Goal: Find specific page/section: Find specific page/section

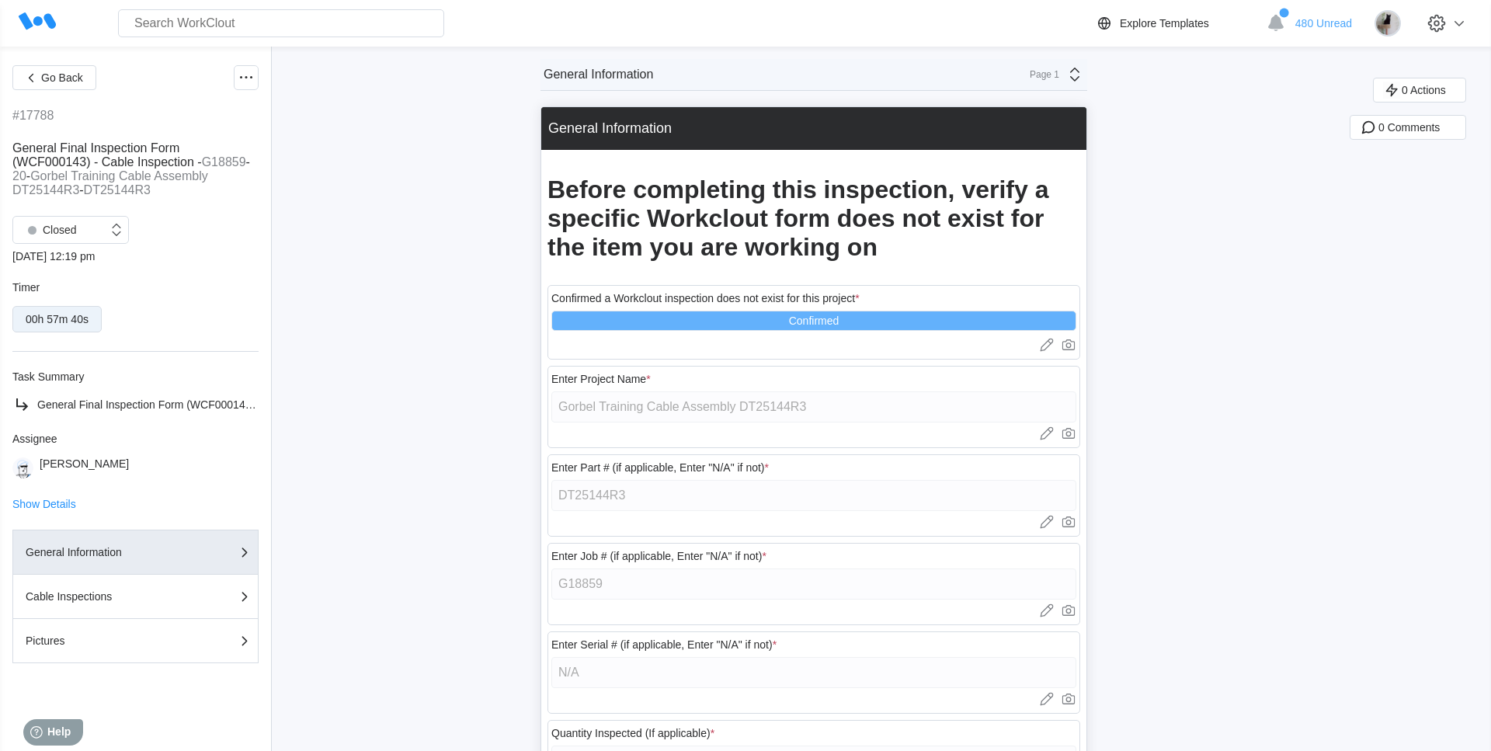
scroll to position [388, 0]
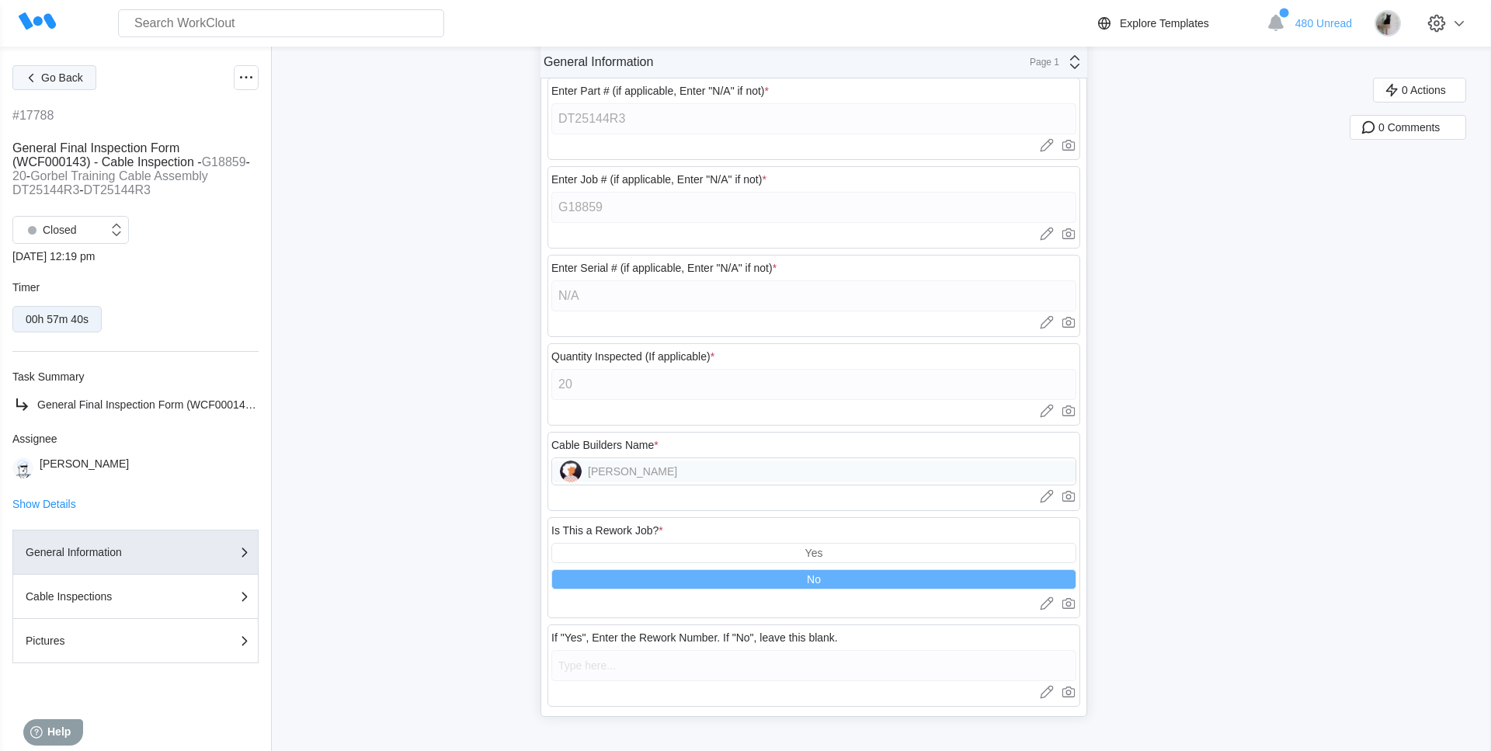
click at [78, 81] on span "Go Back" at bounding box center [62, 77] width 42 height 11
click at [47, 75] on span "Go Back" at bounding box center [62, 77] width 42 height 11
click at [391, 166] on div "Go Back #17788 General Final Inspection Form (WCF000143) - Cable Inspection - G…" at bounding box center [745, 210] width 1491 height 1081
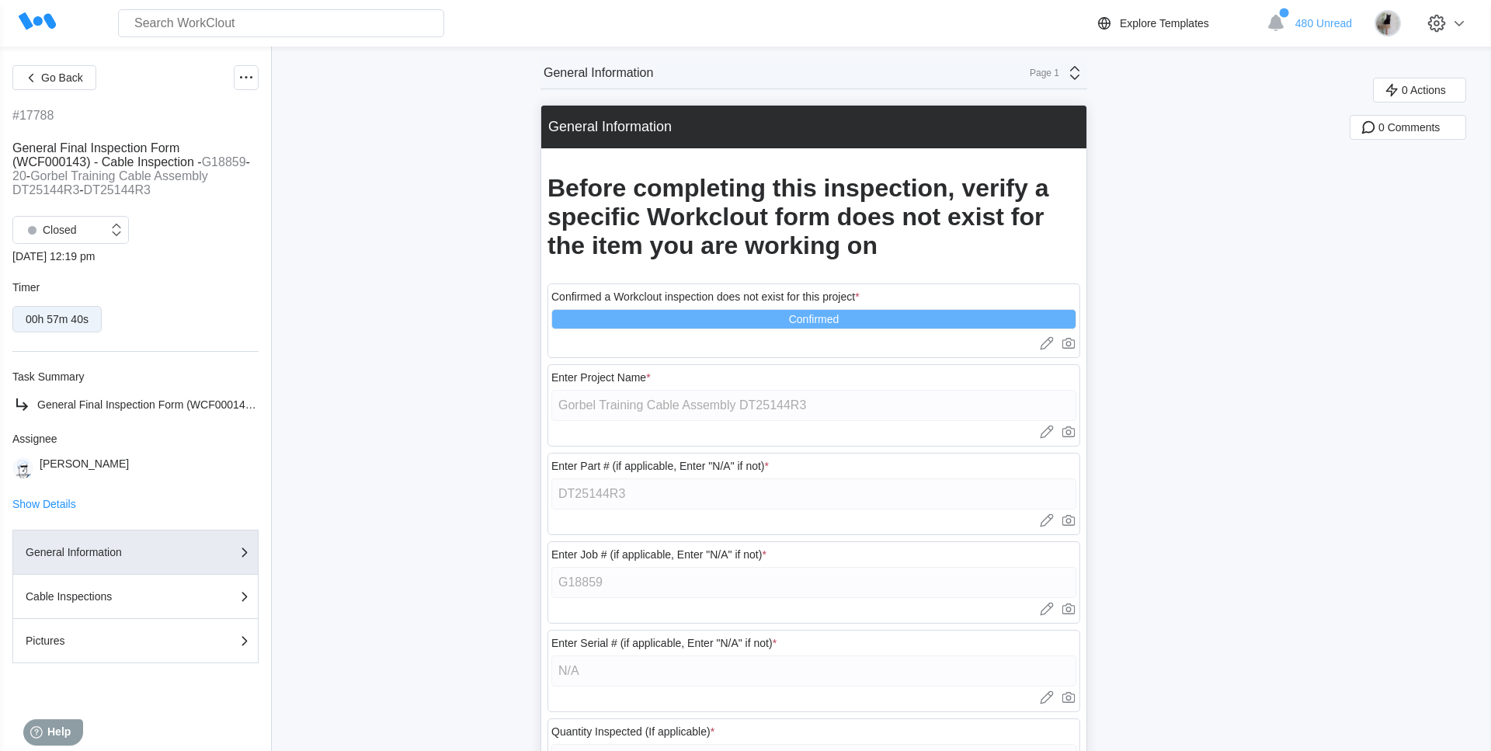
scroll to position [0, 0]
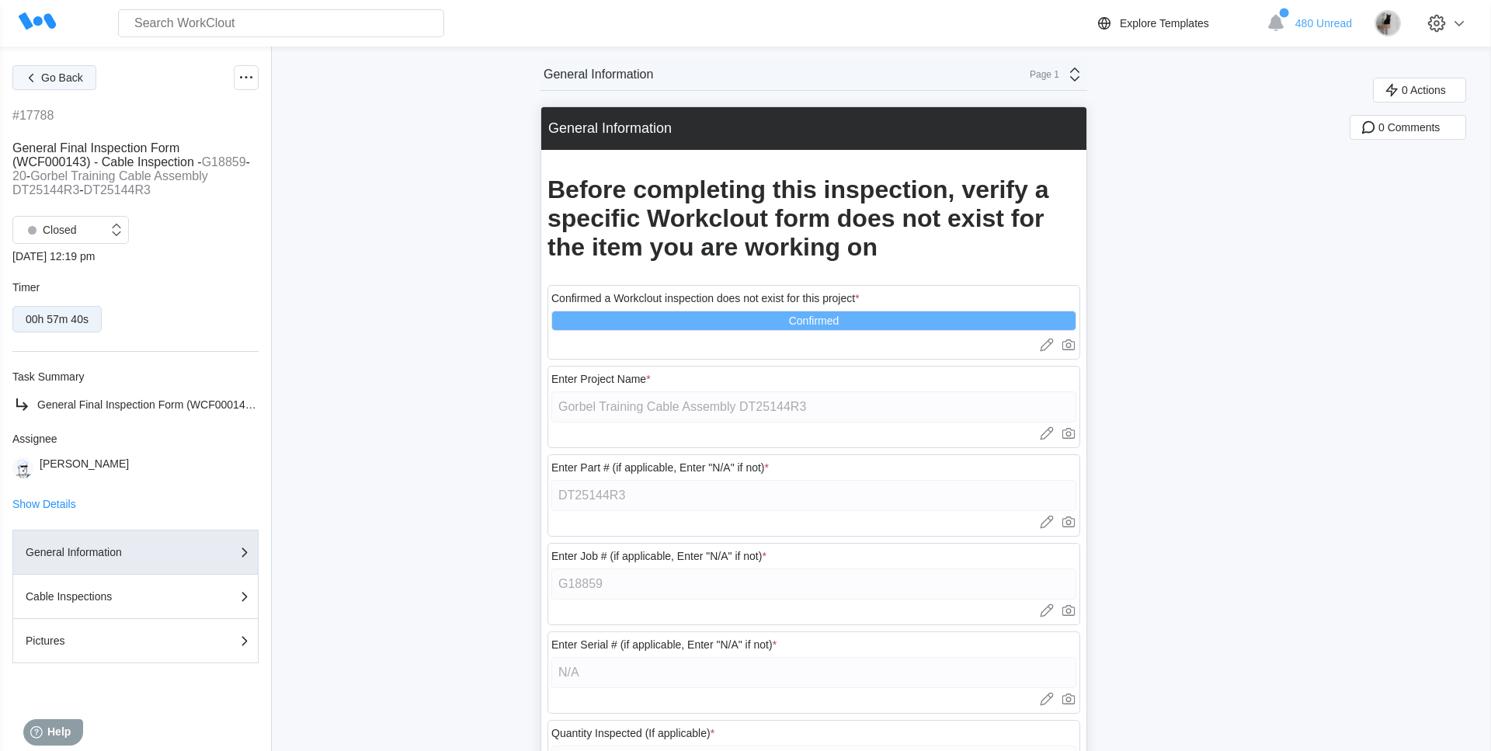
click at [89, 77] on button "Go Back" at bounding box center [54, 77] width 84 height 25
click at [32, 23] on icon at bounding box center [37, 21] width 37 height 37
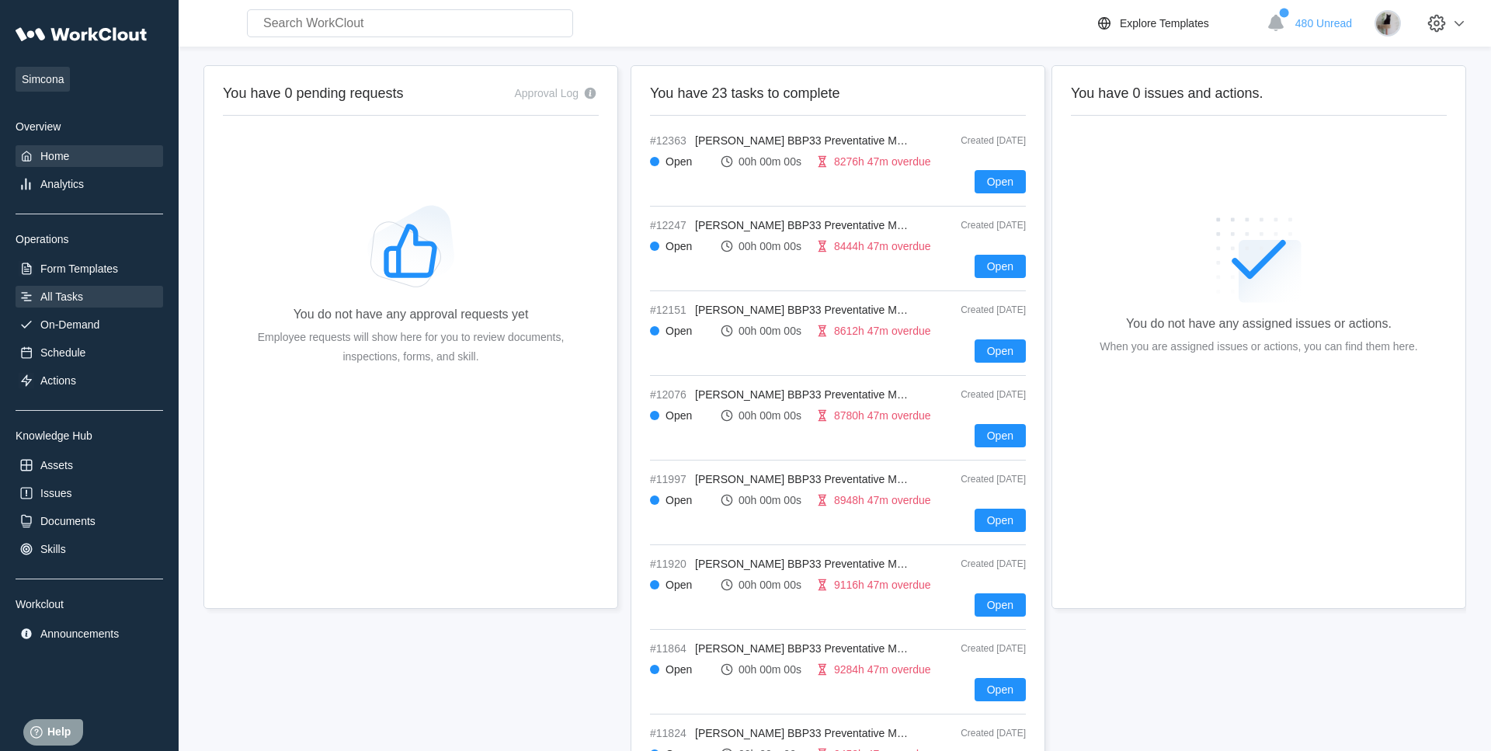
click at [51, 291] on div "All Tasks" at bounding box center [61, 296] width 43 height 12
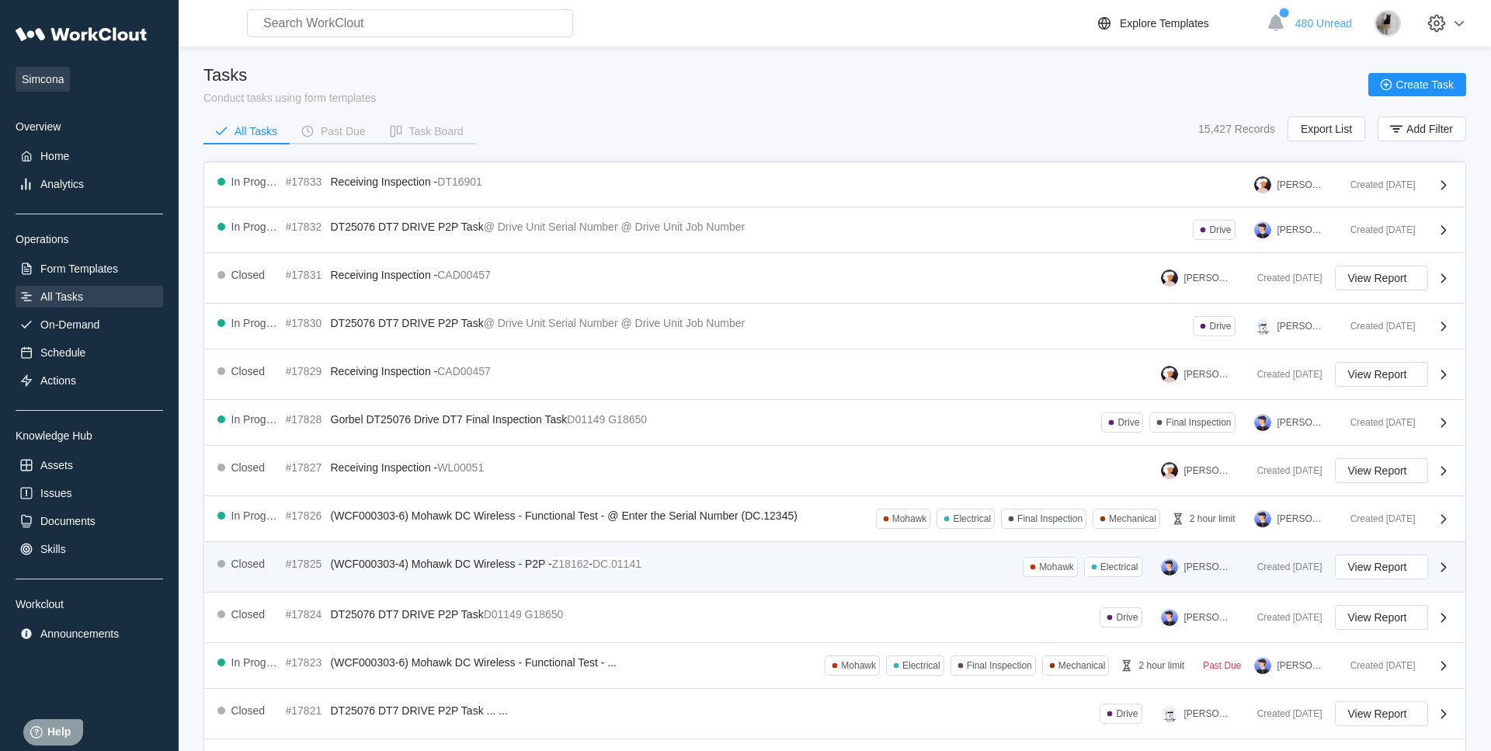
scroll to position [215, 0]
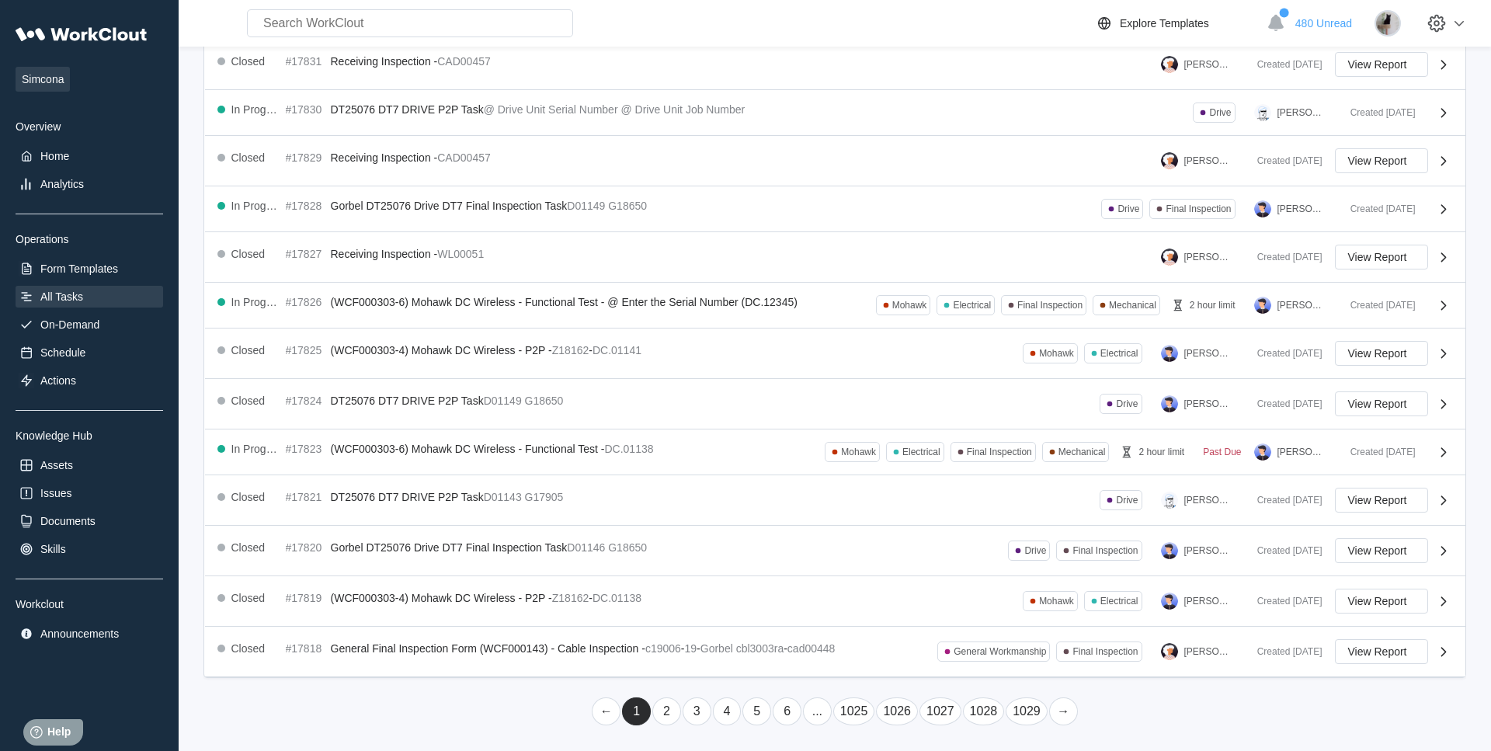
click at [669, 454] on link "2" at bounding box center [666, 711] width 29 height 28
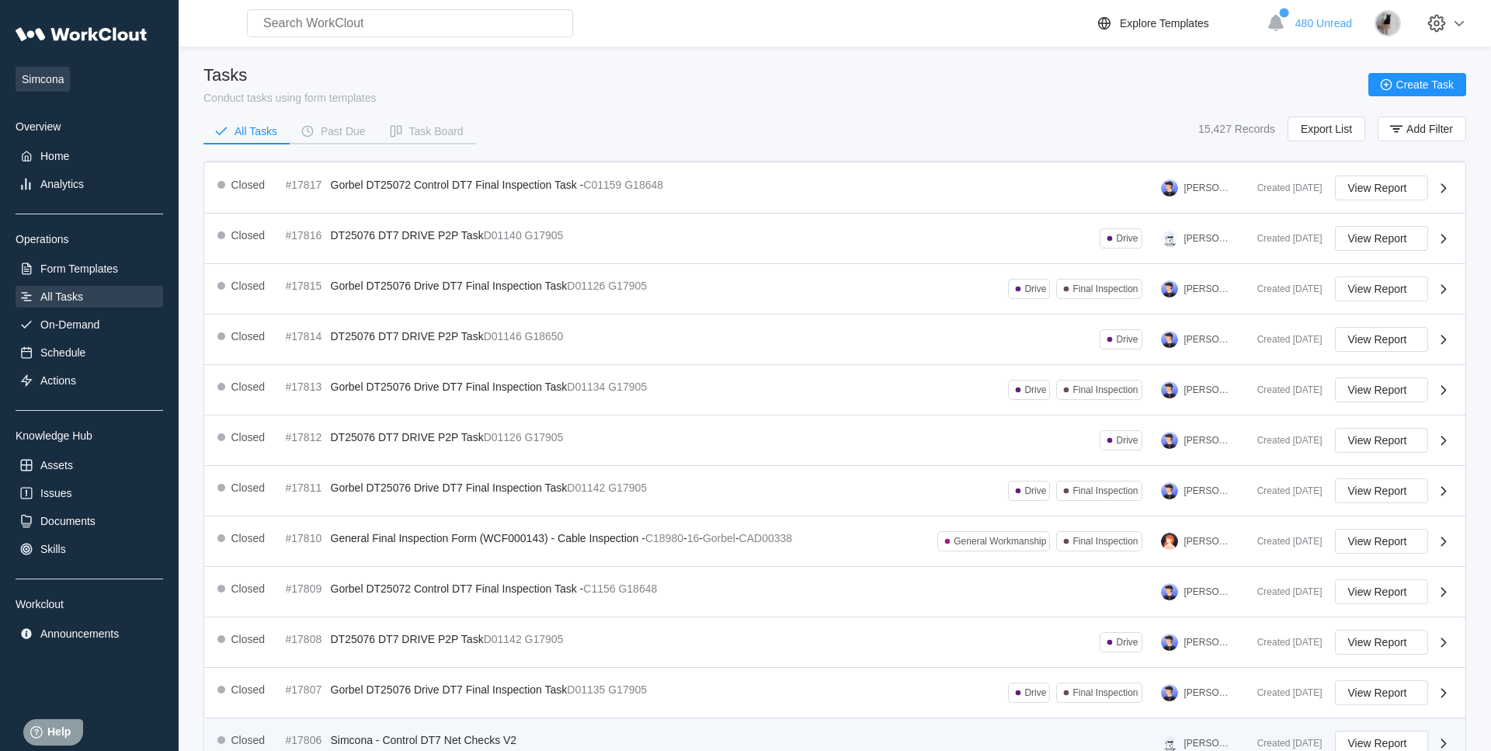
scroll to position [244, 0]
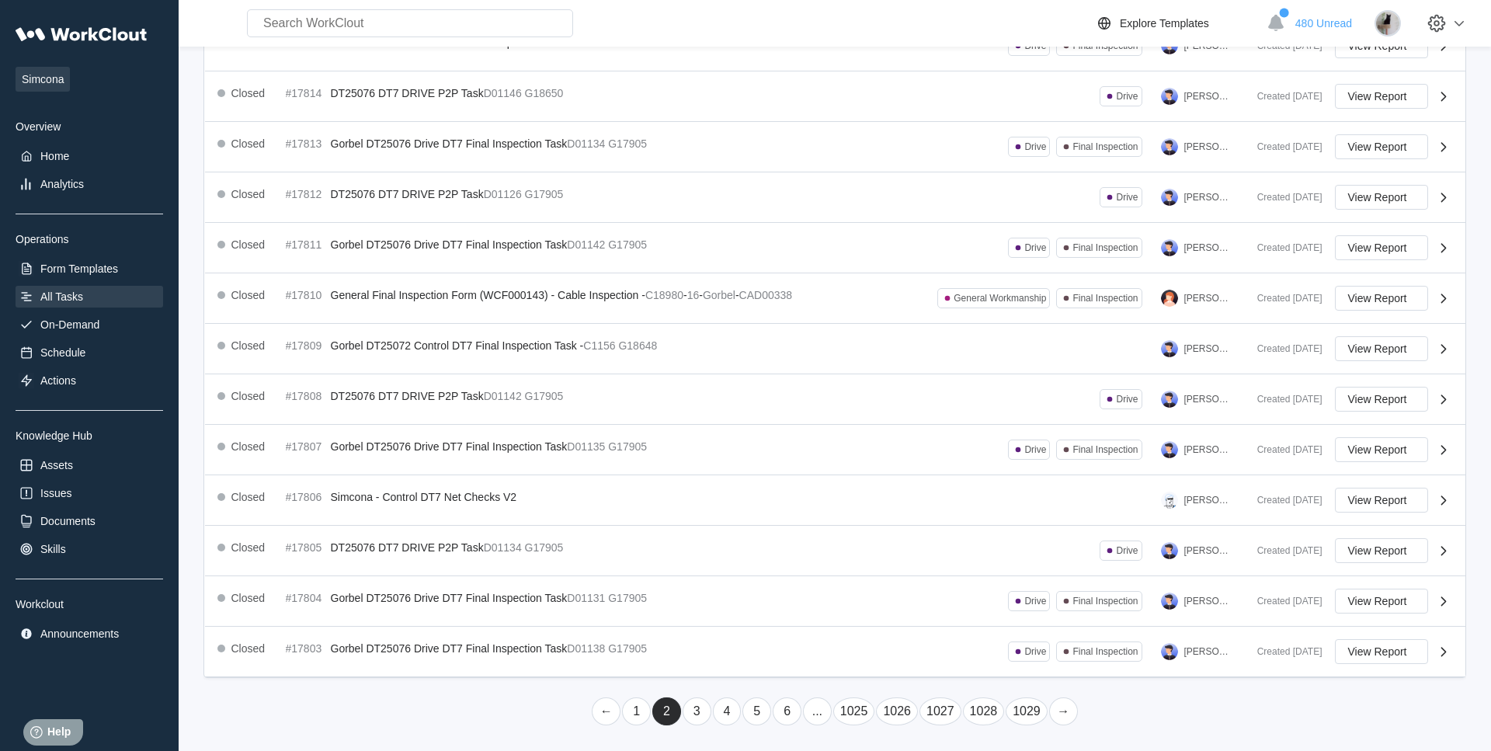
click at [701, 454] on link "3" at bounding box center [697, 711] width 29 height 28
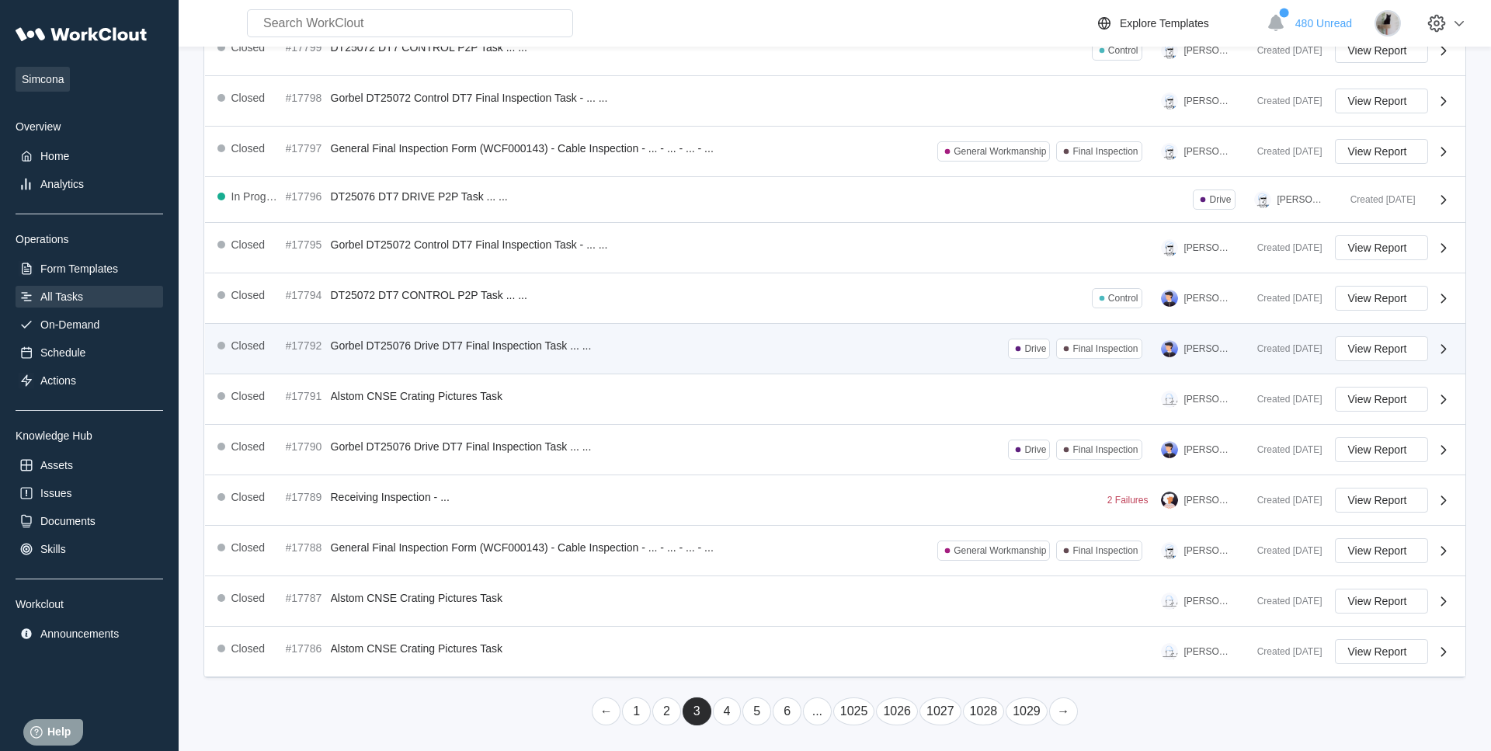
scroll to position [0, 0]
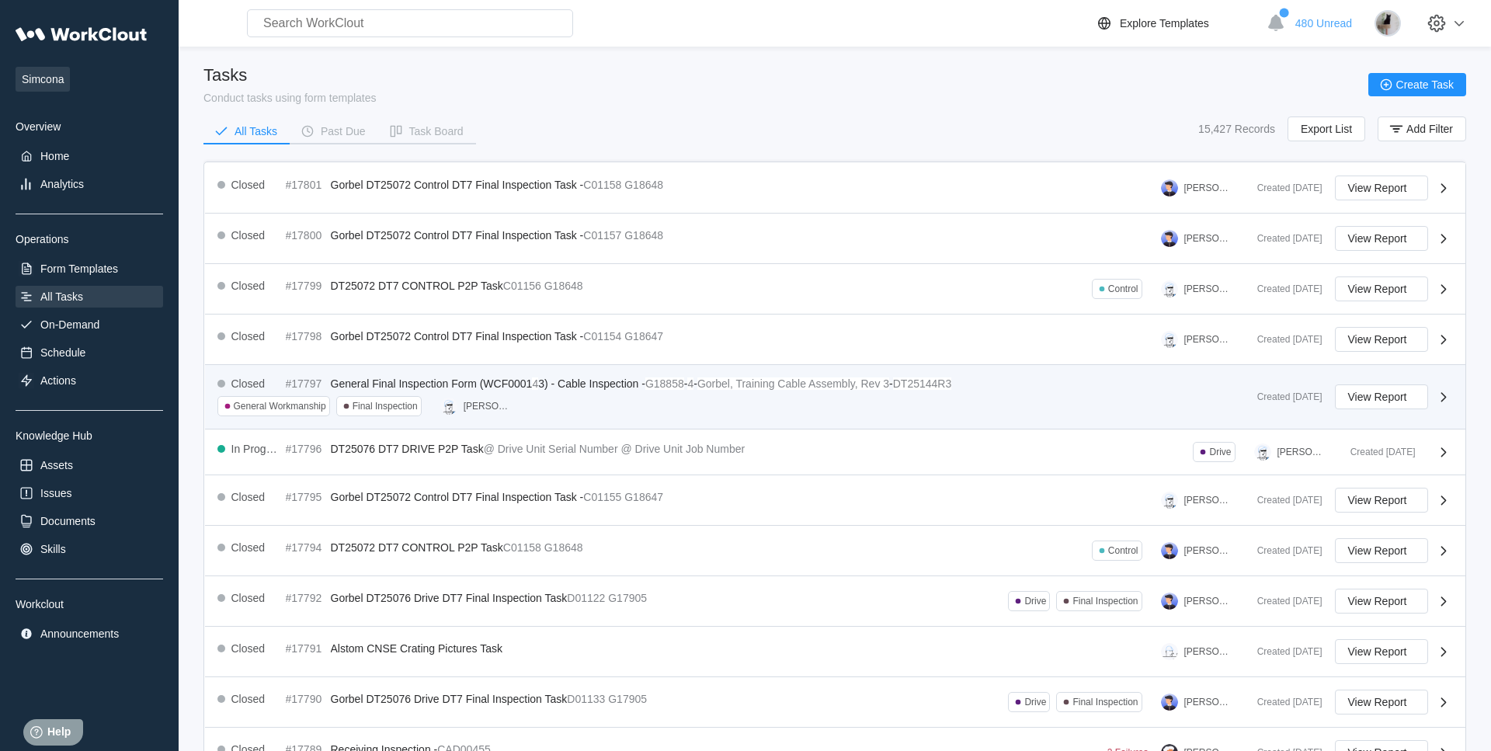
click at [705, 377] on div "Closed #17797 General Final Inspection Form (WCF0001 4 3) - Cable Inspection - …" at bounding box center [835, 397] width 1261 height 64
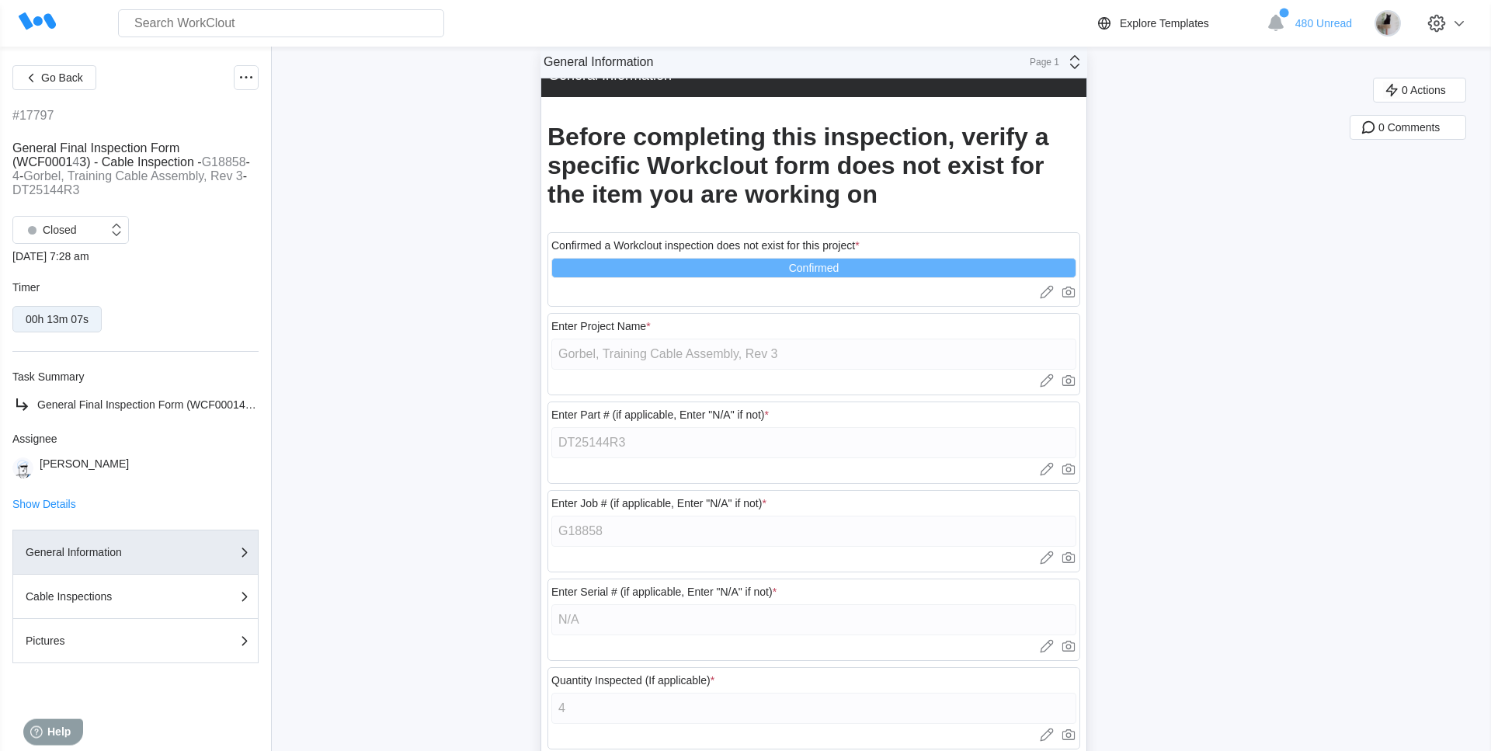
scroll to position [79, 0]
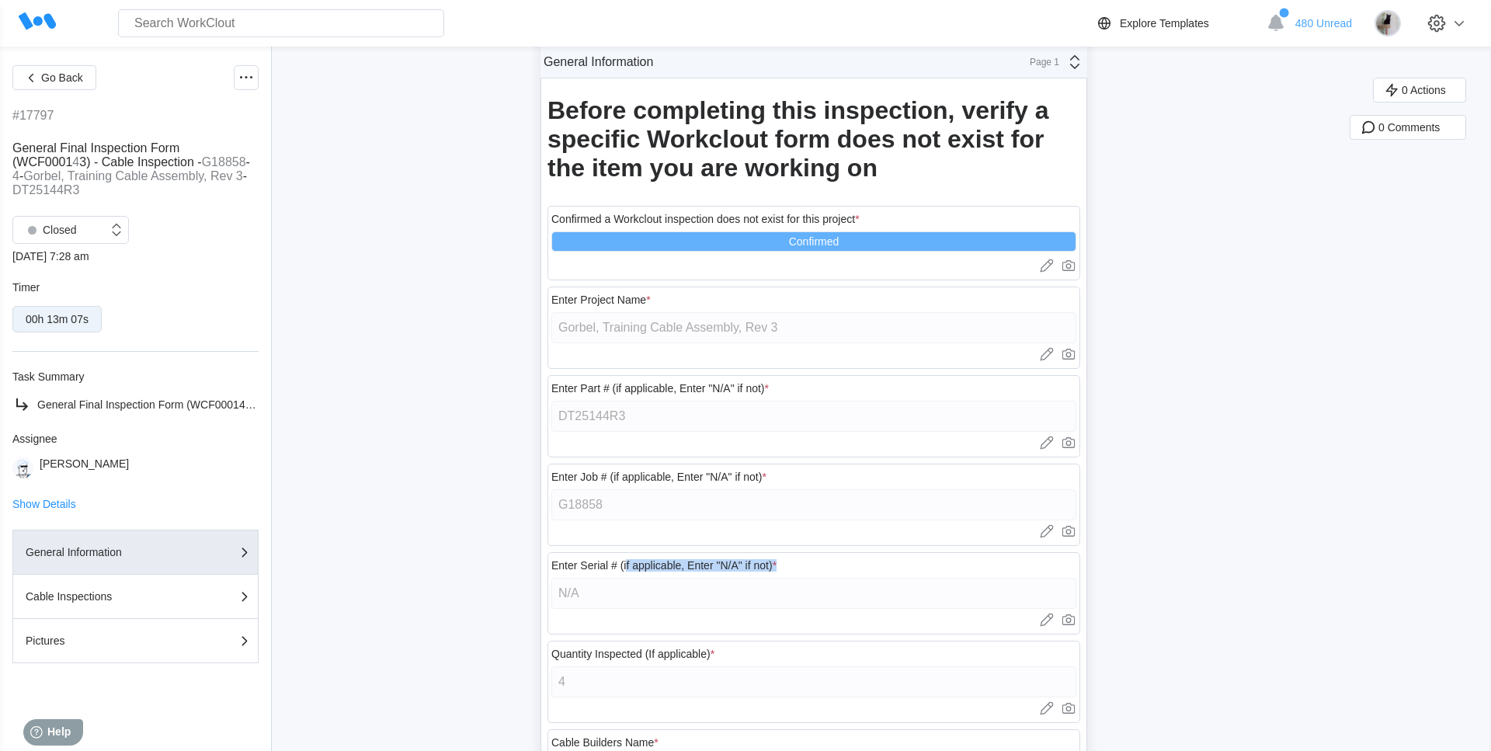
drag, startPoint x: 803, startPoint y: 570, endPoint x: 624, endPoint y: 564, distance: 178.8
click at [624, 454] on div "Enter Serial # (if applicable, Enter "N/A" if not) * N/A Upload images or video…" at bounding box center [814, 593] width 533 height 82
click at [981, 454] on div "Go Back #17797 General Final Inspection Form (WCF0001 4 3) - Cable Inspection -…" at bounding box center [745, 507] width 1491 height 1081
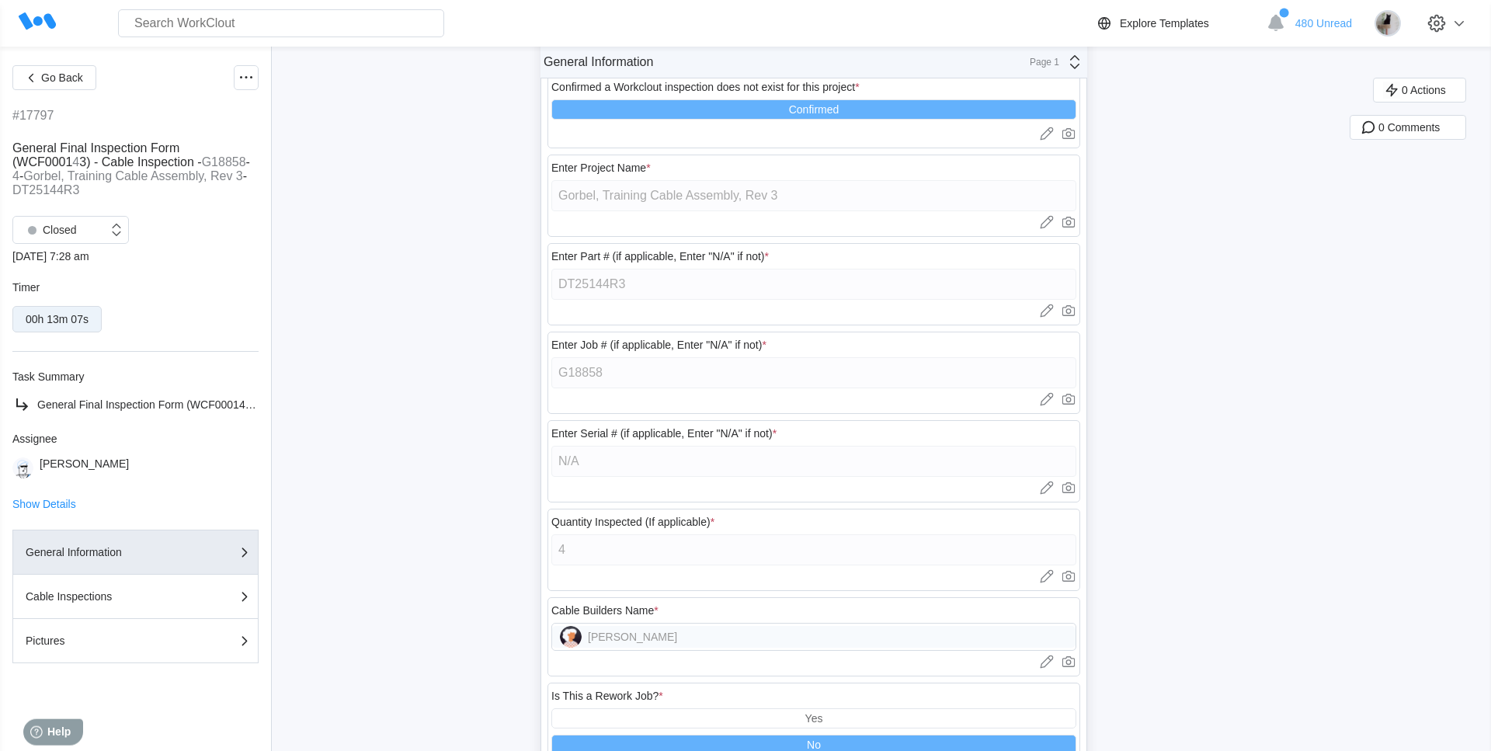
scroll to position [238, 0]
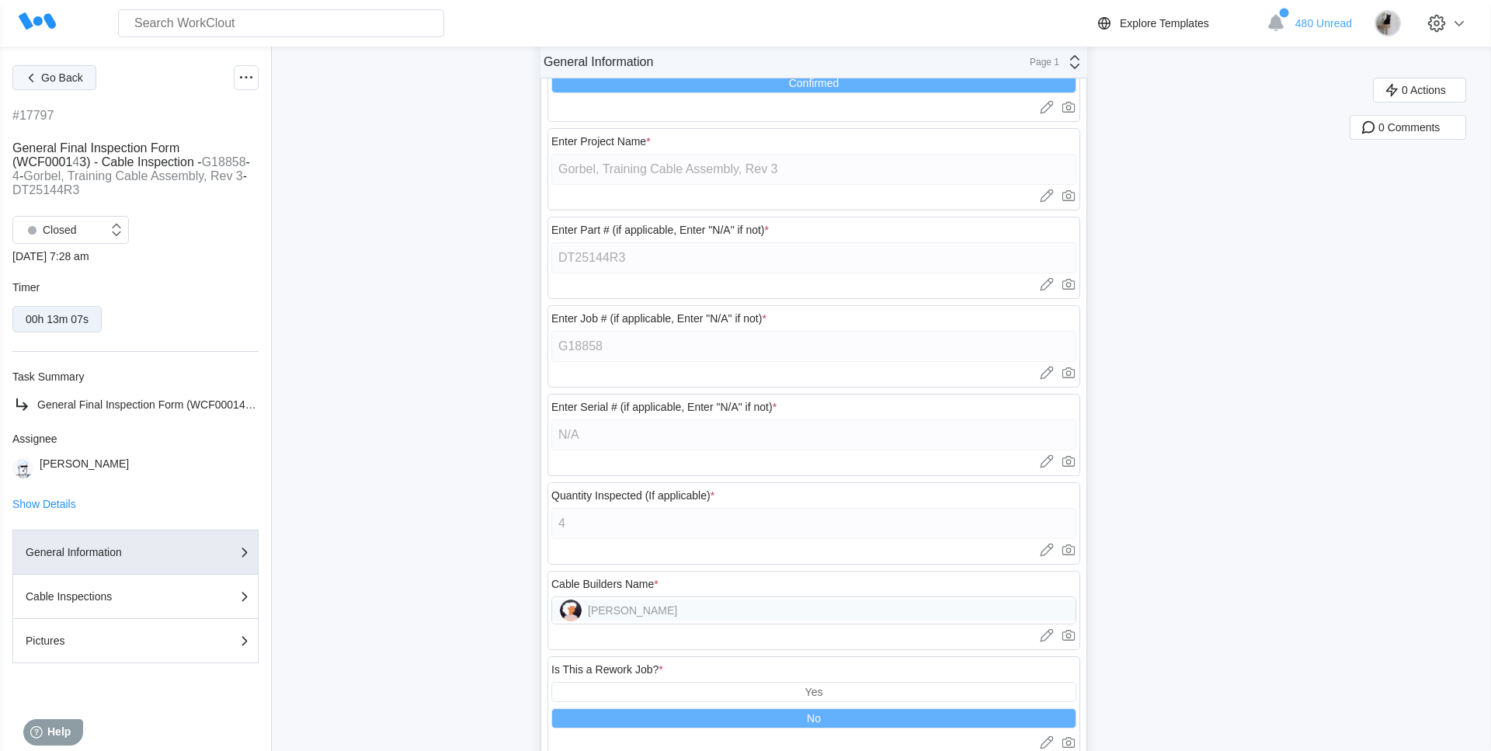
click at [40, 82] on button "Go Back" at bounding box center [54, 77] width 84 height 25
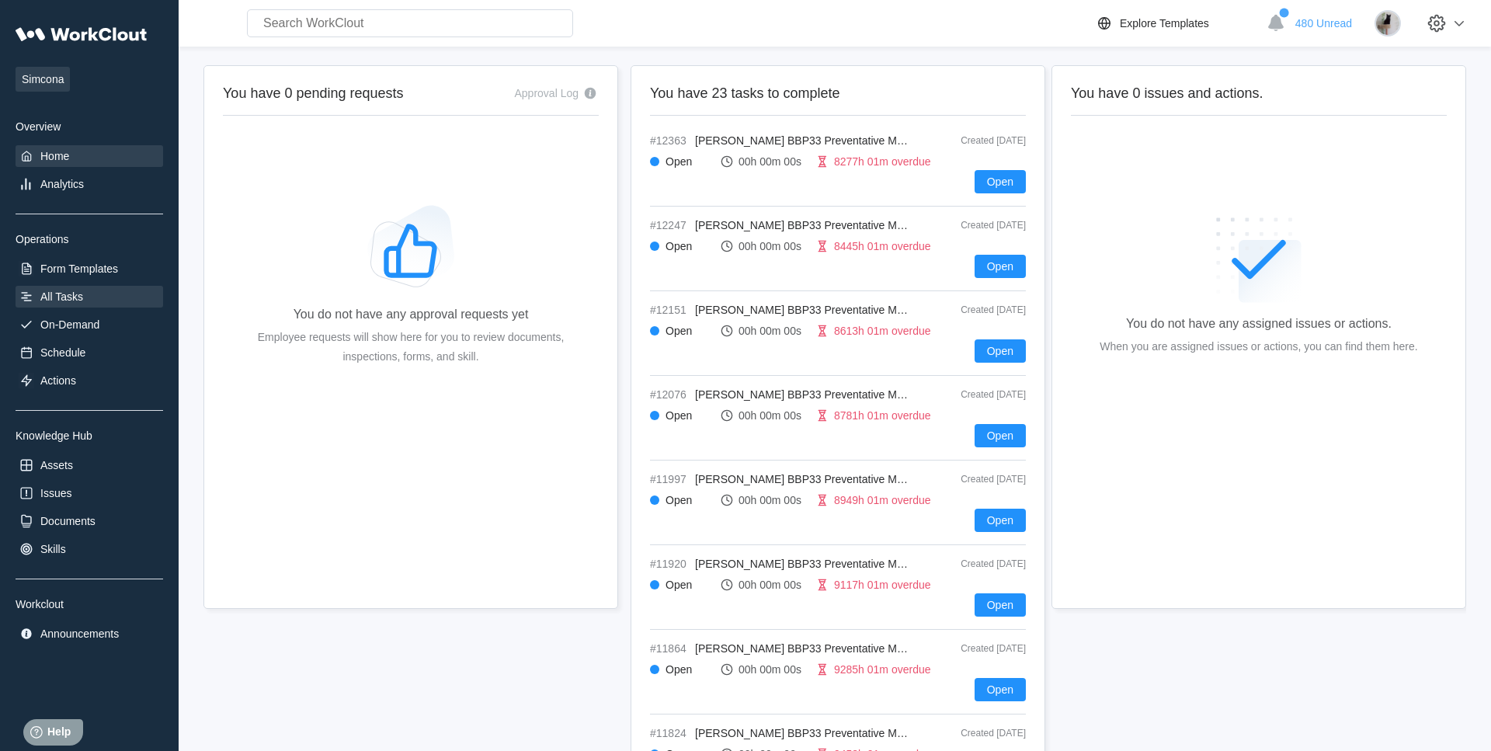
click at [103, 305] on div "All Tasks" at bounding box center [90, 297] width 148 height 22
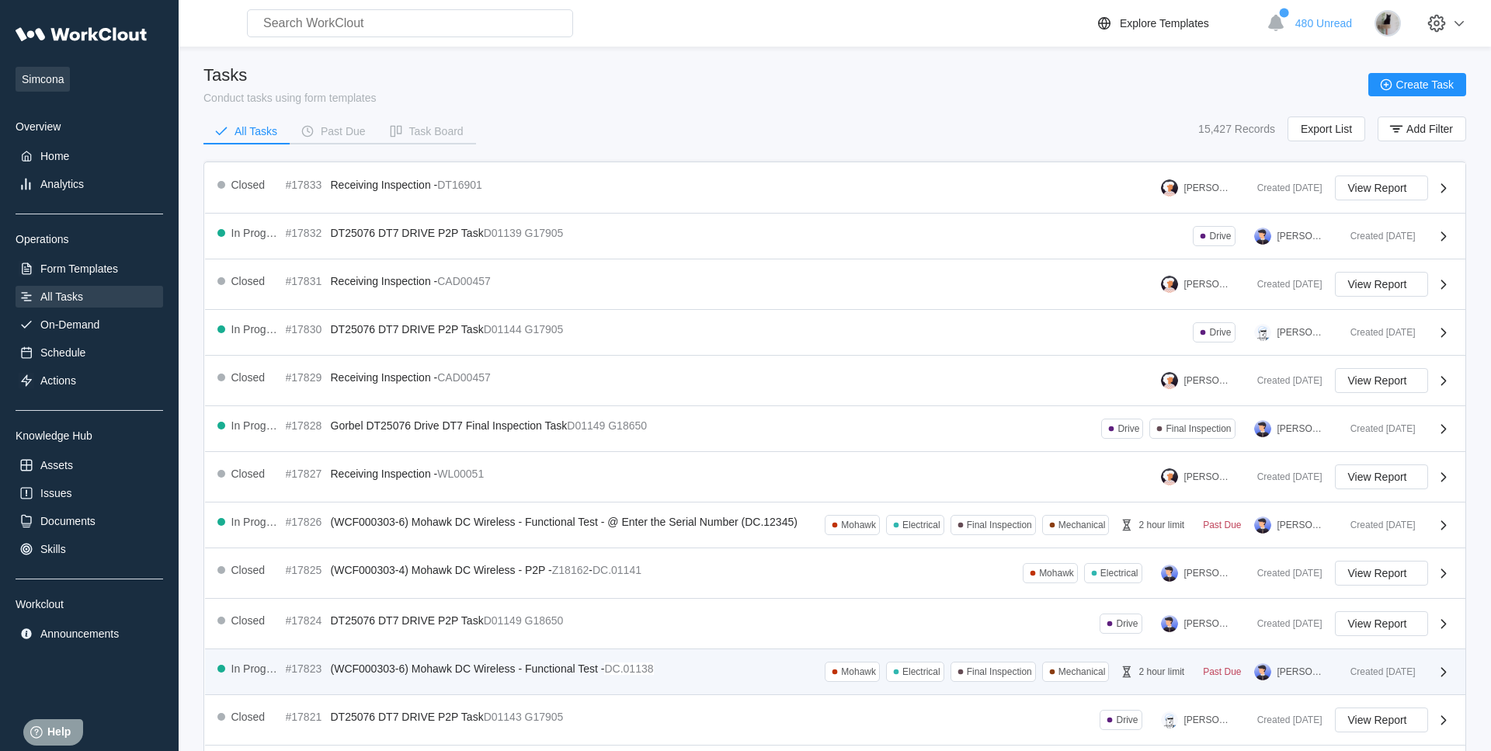
click at [479, 682] on div "In Progress #17823 (WCF000303-6) Mohawk DC Wireless - Functional Test - DC.0113…" at bounding box center [777, 672] width 1121 height 20
